Goal: Information Seeking & Learning: Learn about a topic

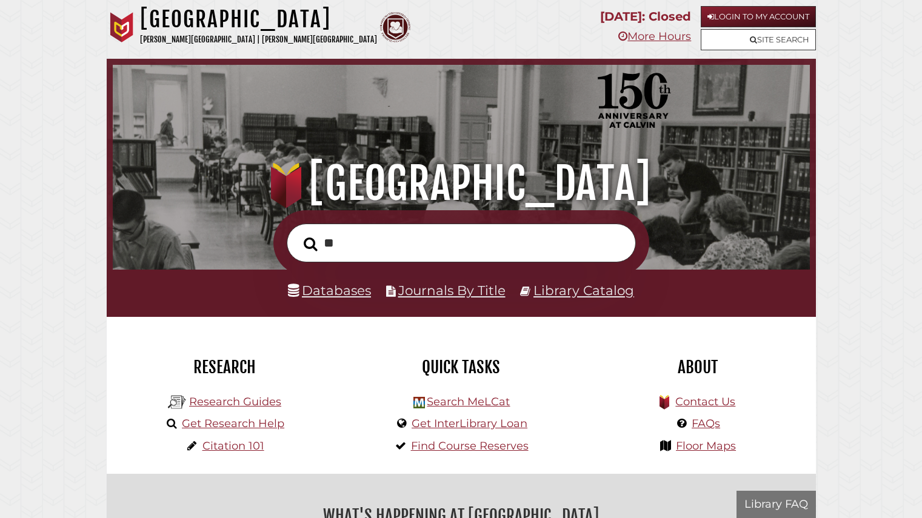
scroll to position [230, 691]
type input "**********"
click at [298, 233] on button "Search" at bounding box center [311, 243] width 26 height 21
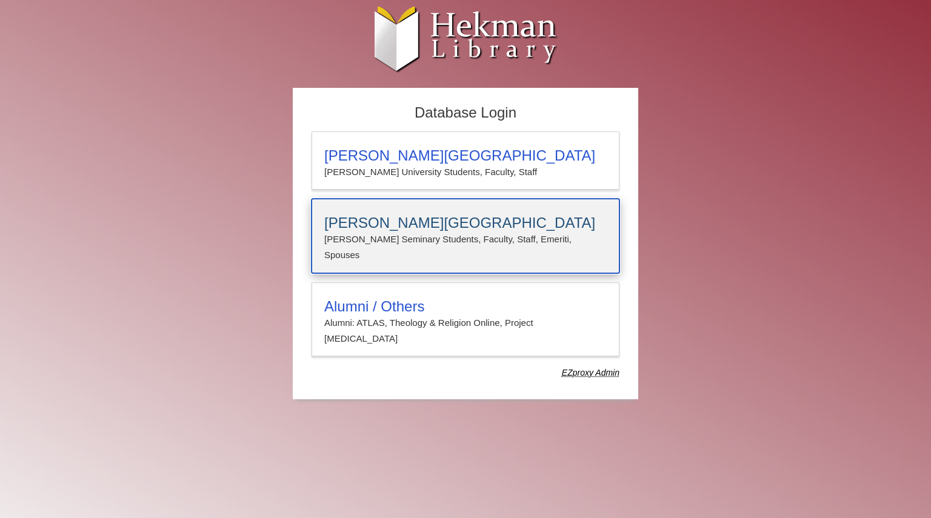
click at [404, 212] on div "[PERSON_NAME][GEOGRAPHIC_DATA][PERSON_NAME] Students, Faculty, Staff, Emeriti, …" at bounding box center [466, 236] width 308 height 75
